Goal: Task Accomplishment & Management: Use online tool/utility

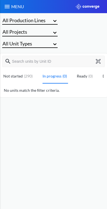
click at [99, 59] on icon at bounding box center [98, 61] width 5 height 5
type input "2155C-L100AA-192"
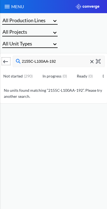
click at [100, 61] on icon at bounding box center [98, 61] width 5 height 5
click at [98, 60] on icon at bounding box center [98, 61] width 5 height 5
click at [7, 7] on img at bounding box center [7, 6] width 7 height 7
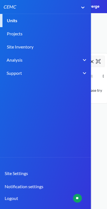
click at [14, 21] on link "Units" at bounding box center [53, 20] width 107 height 13
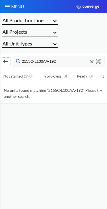
click at [8, 9] on img at bounding box center [7, 6] width 7 height 7
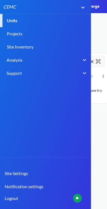
click at [102, 134] on header "MENU CEMC Units Projects Site Inventory Analysis BIM Support Online Help Guide …" at bounding box center [53, 104] width 107 height 209
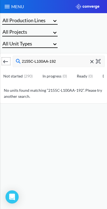
click at [10, 56] on div "2155C-L100AA-192" at bounding box center [53, 61] width 107 height 16
click at [10, 60] on button at bounding box center [6, 61] width 9 height 8
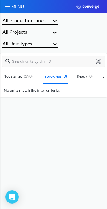
click at [17, 77] on link "Not started ( 290 )" at bounding box center [18, 76] width 30 height 14
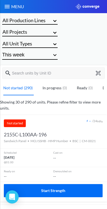
click at [77, 189] on button "Start Strength" at bounding box center [53, 190] width 99 height 13
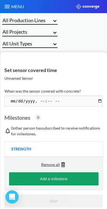
scroll to position [2, 0]
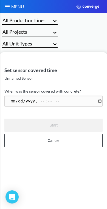
click at [18, 97] on input "datetime-local" at bounding box center [53, 101] width 98 height 11
type input "[DATE]T16:37"
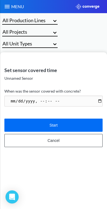
scroll to position [0, 0]
click at [89, 128] on button "Start" at bounding box center [53, 125] width 98 height 13
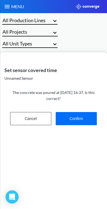
click at [87, 120] on button "Confirm" at bounding box center [76, 118] width 41 height 13
